Goal: Information Seeking & Learning: Learn about a topic

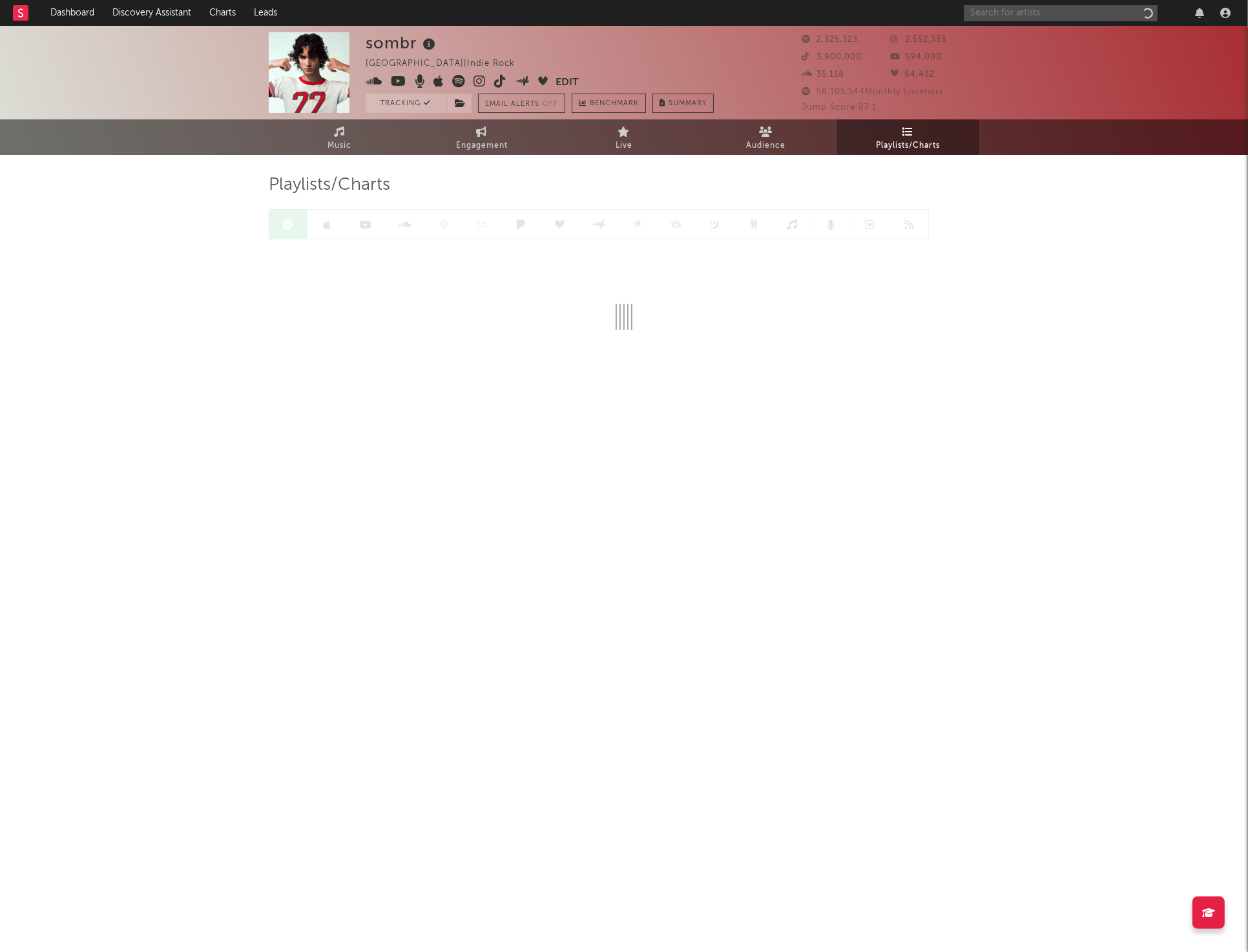
click at [1071, 18] on input "text" at bounding box center [1060, 14] width 194 height 16
click at [1004, 15] on input "the marias" at bounding box center [1060, 14] width 194 height 16
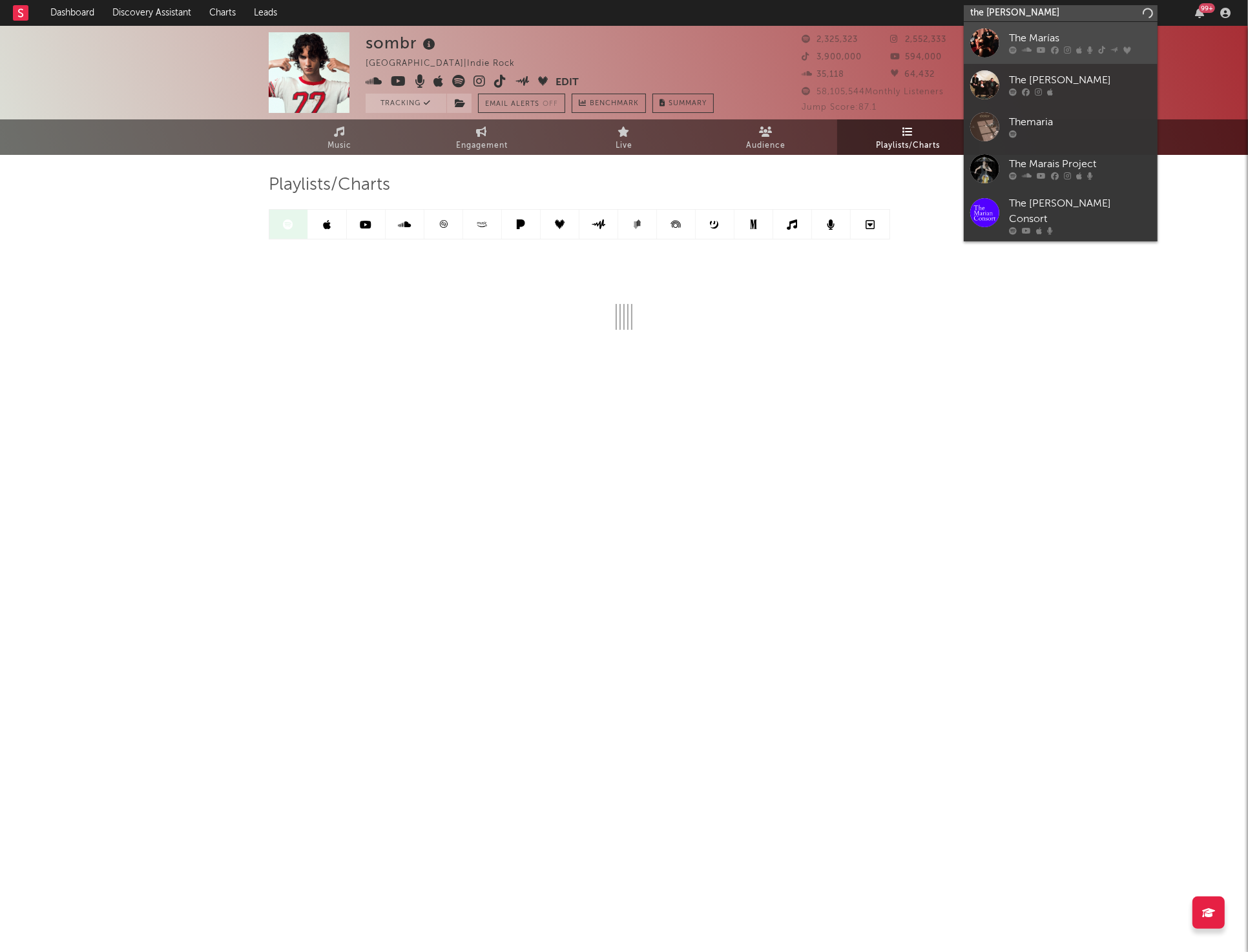
type input "the maria"
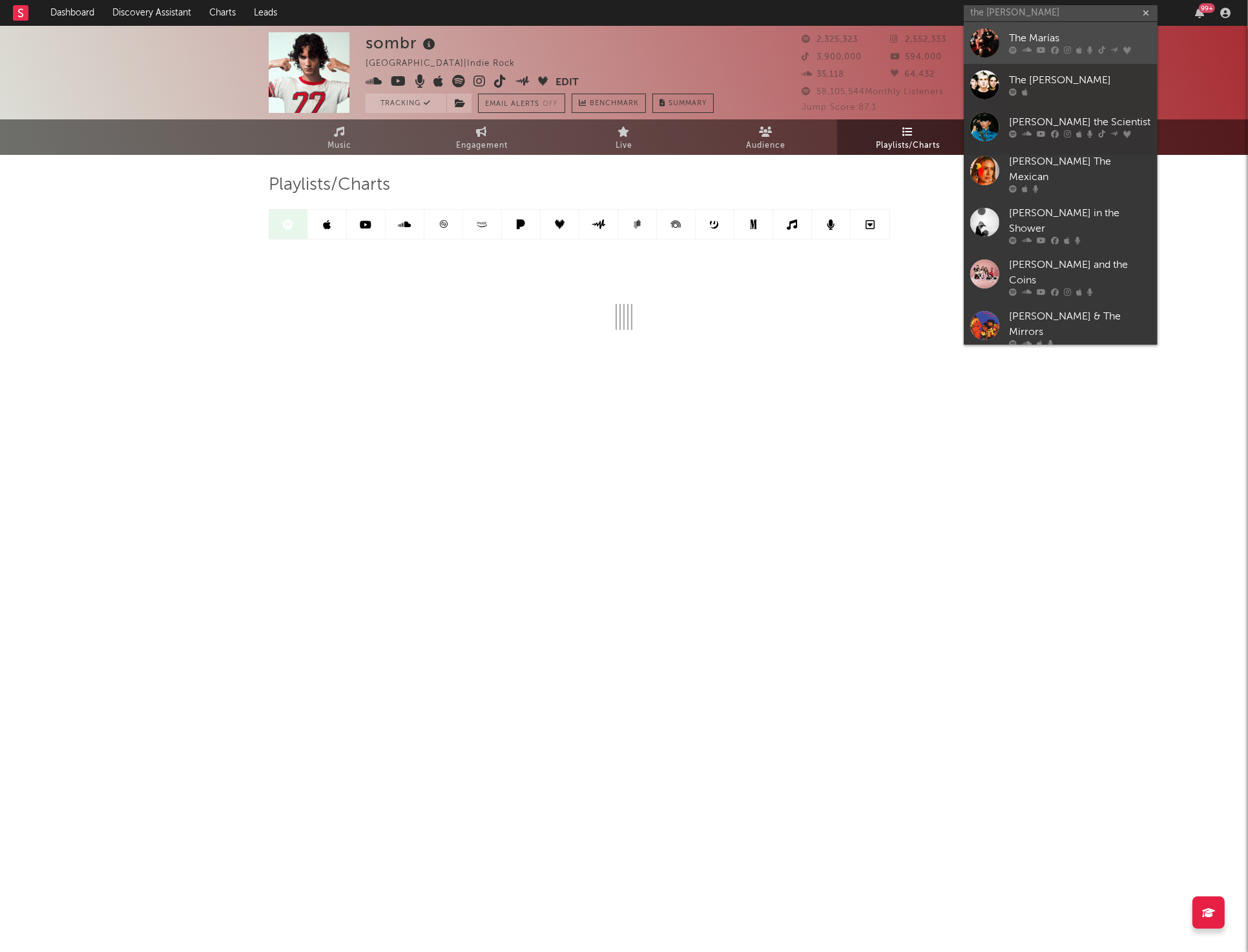
click at [983, 49] on div at bounding box center [985, 43] width 29 height 29
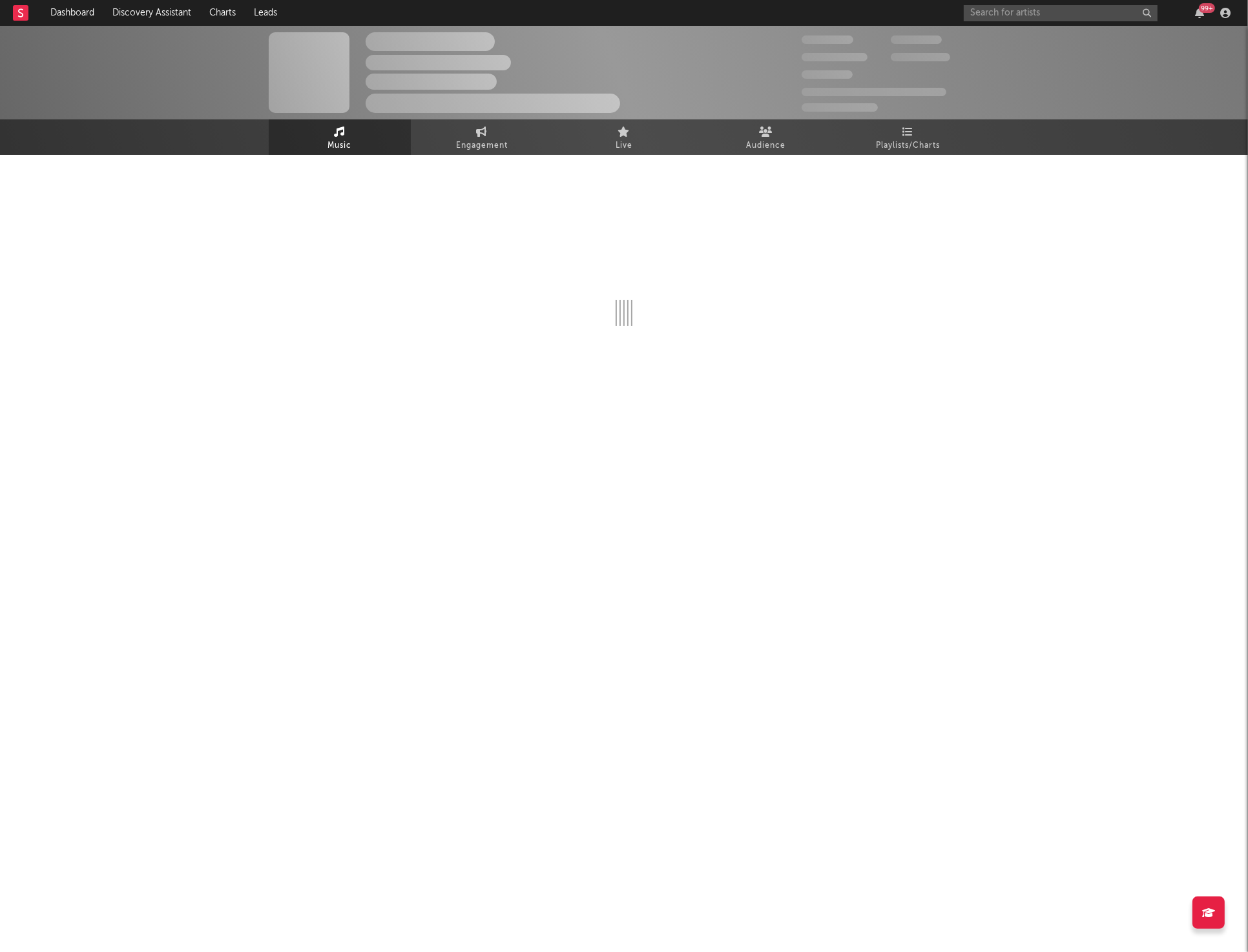
select select "6m"
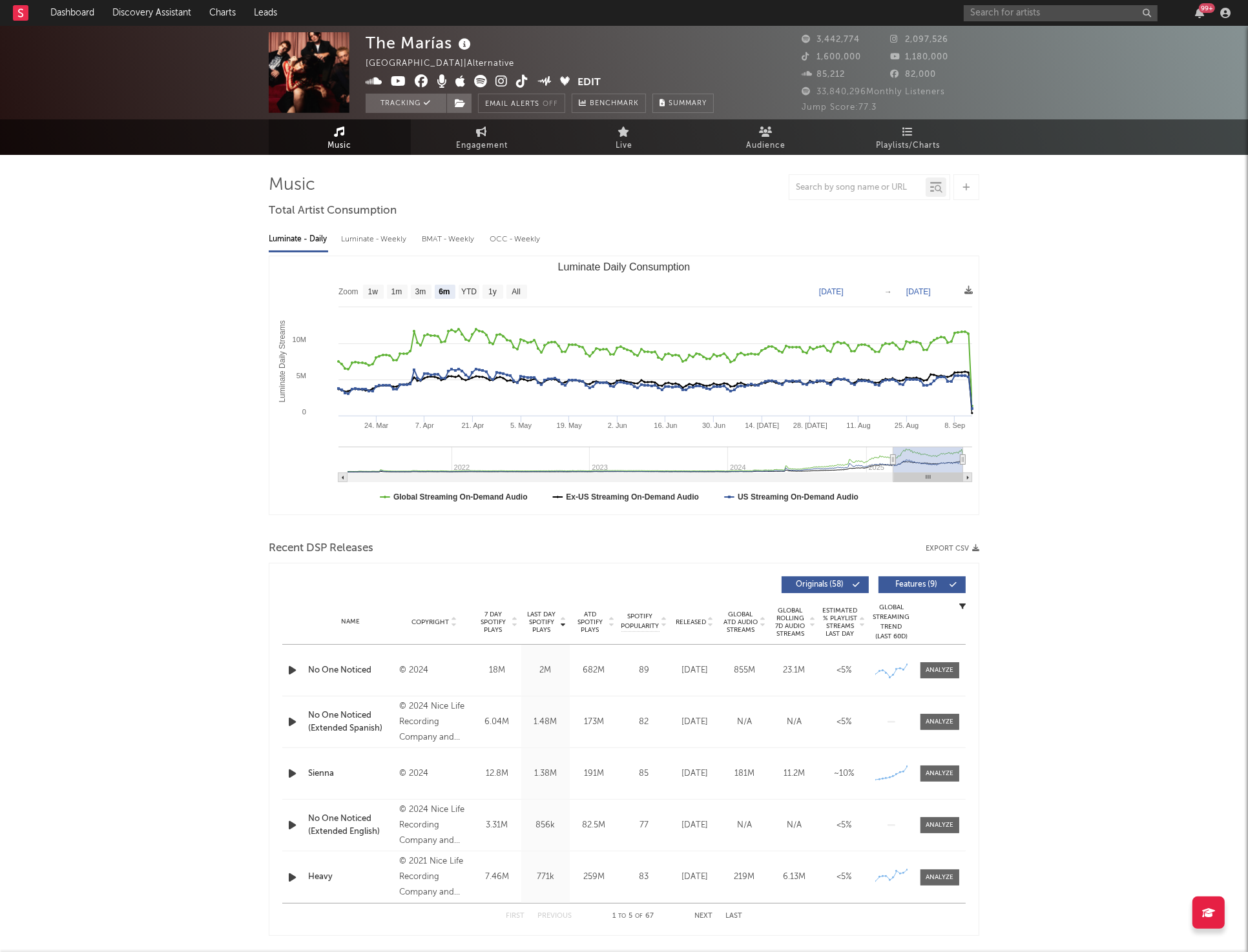
click at [900, 145] on span "Playlists/Charts" at bounding box center [908, 146] width 64 height 16
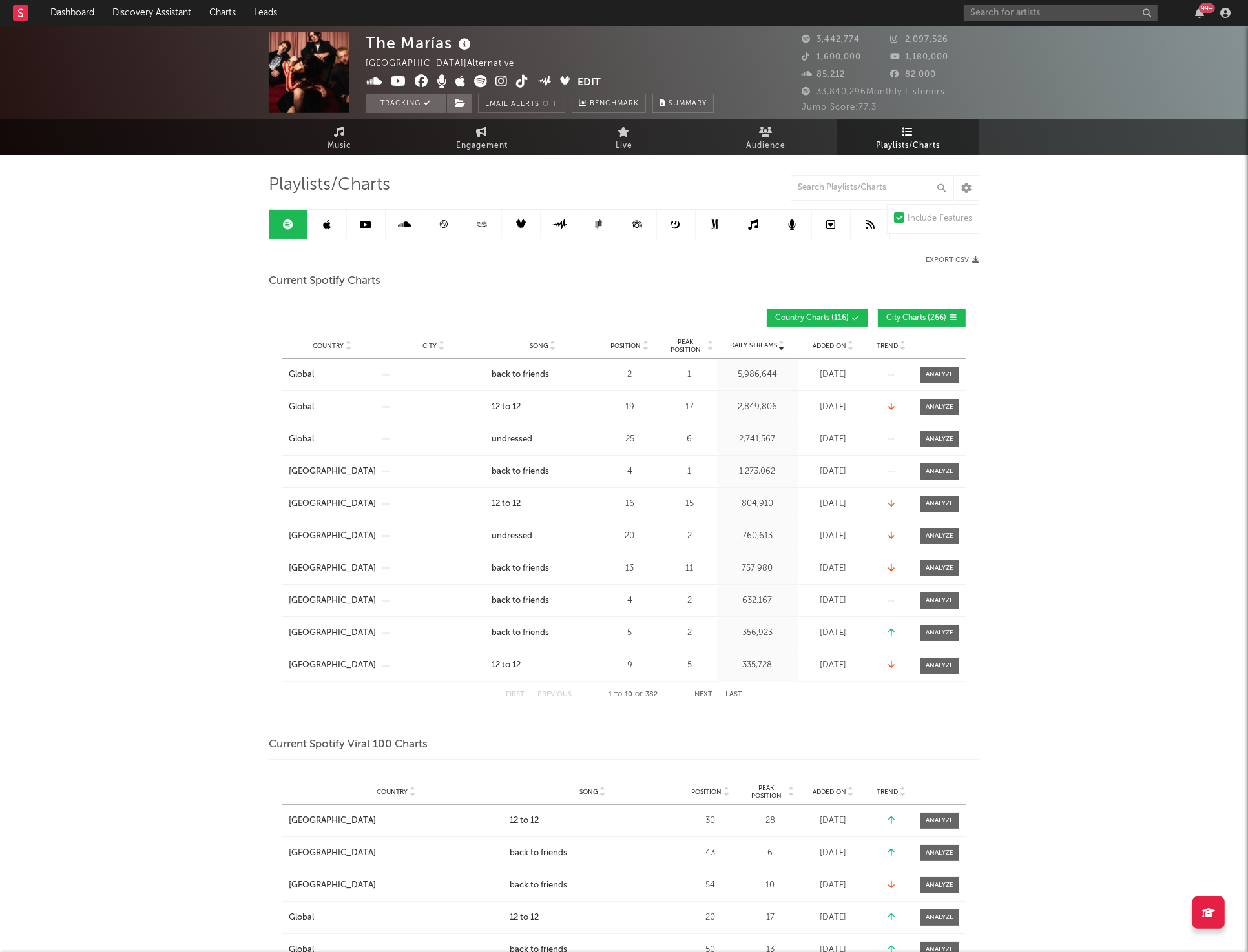
click at [841, 183] on input "text" at bounding box center [871, 188] width 161 height 26
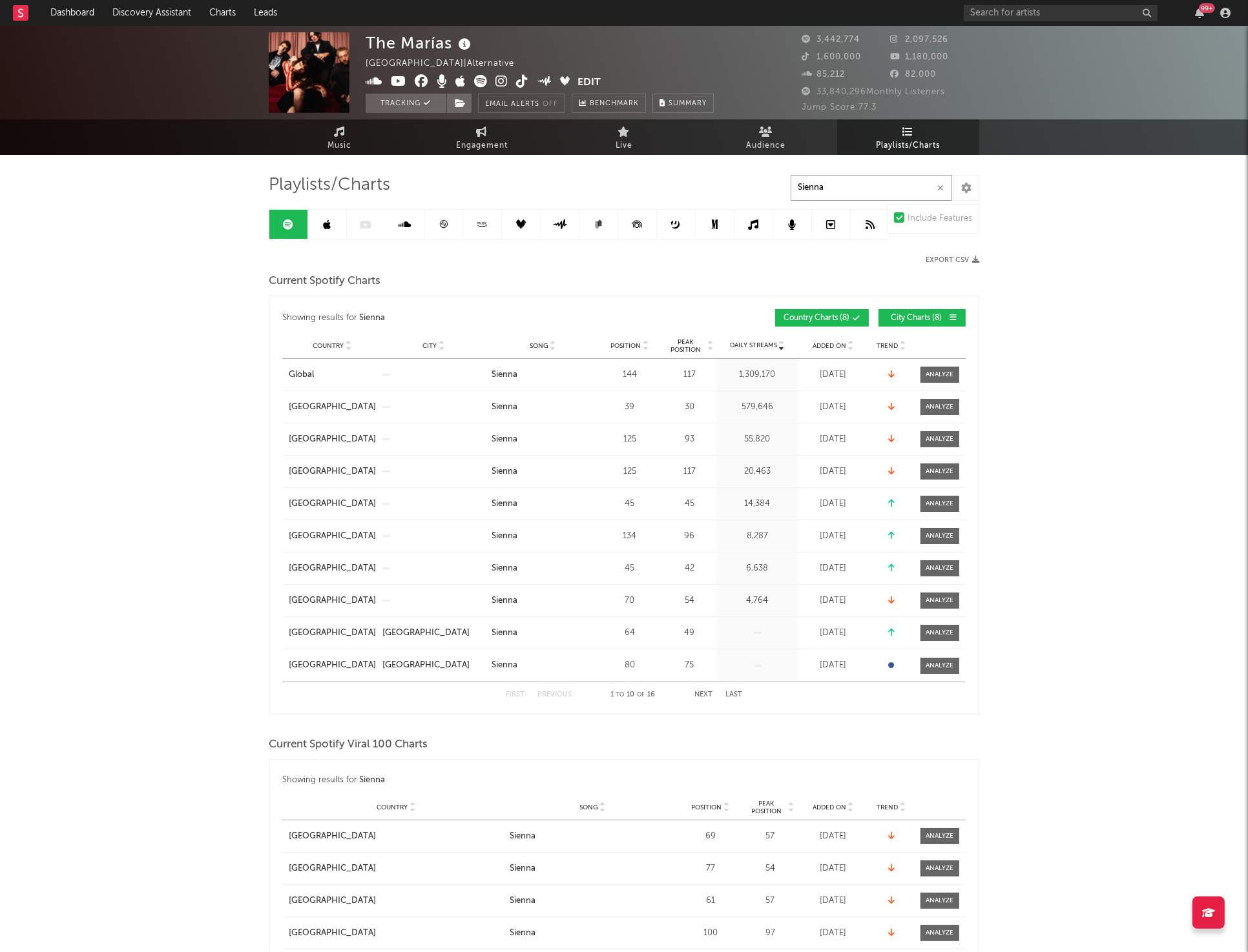
type input "Sienna"
click at [822, 341] on div "Added On" at bounding box center [833, 345] width 65 height 10
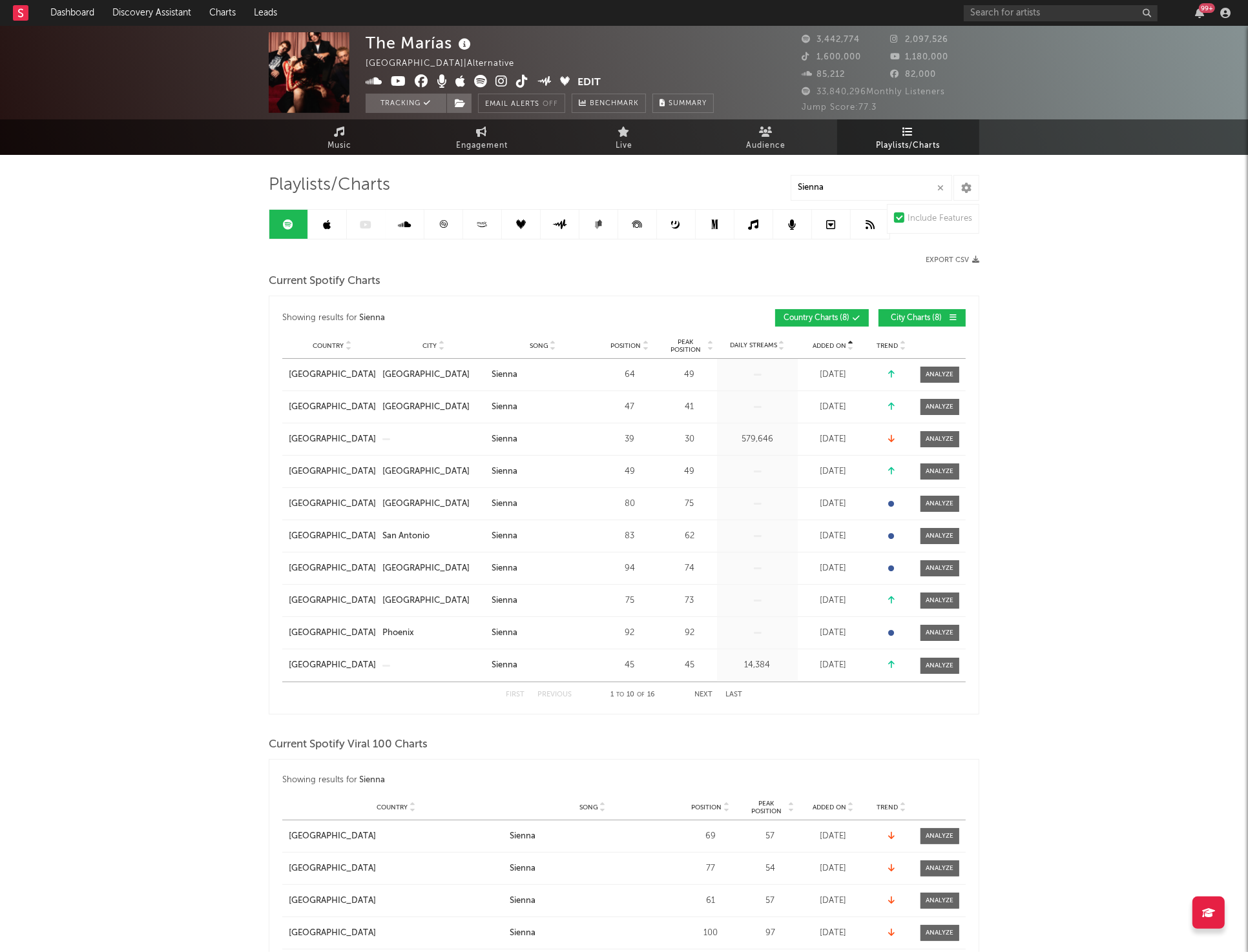
click at [922, 318] on span "City Charts ( 8 )" at bounding box center [917, 319] width 60 height 7
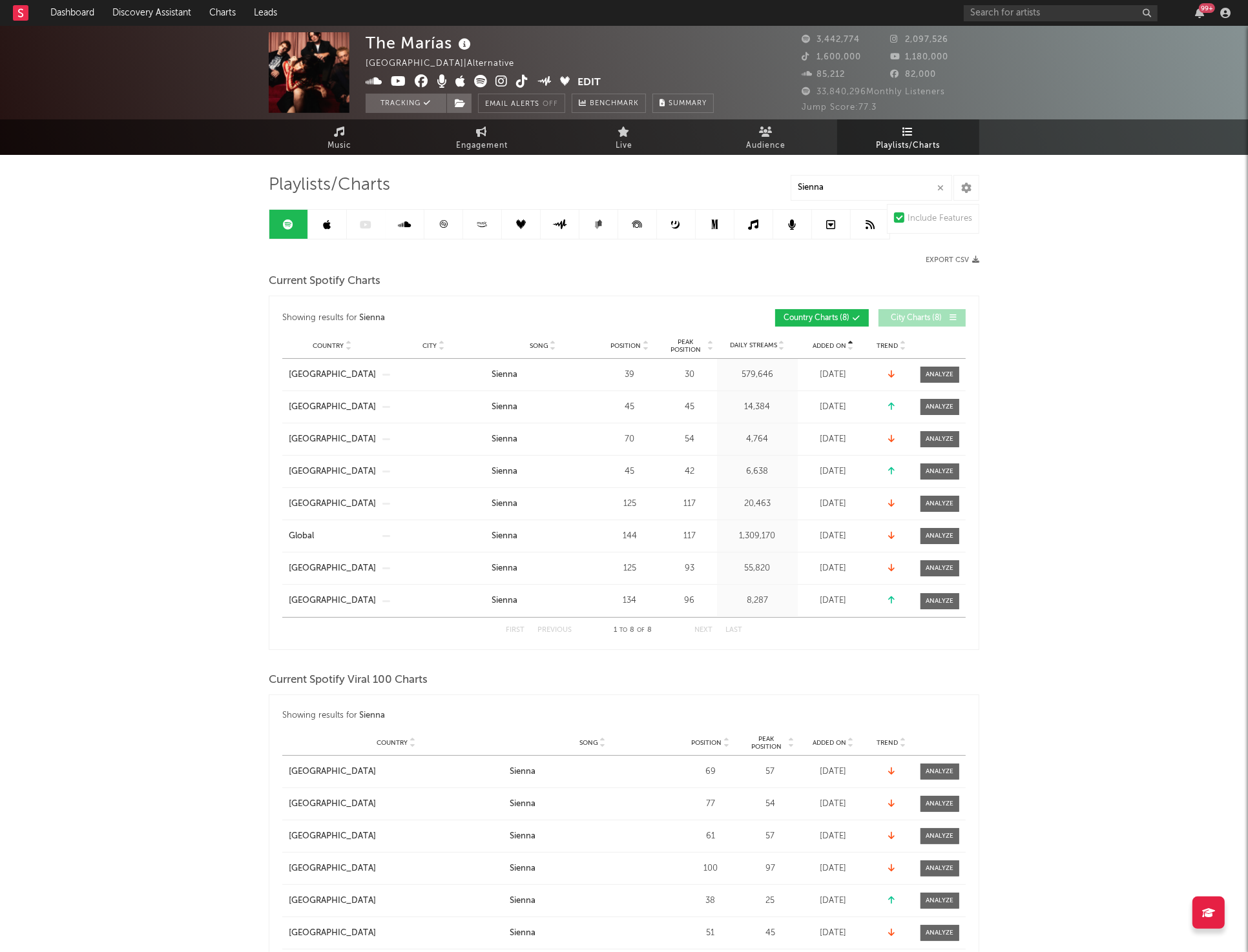
click at [832, 342] on span "Added On" at bounding box center [829, 346] width 34 height 7
